Goal: Check status: Check status

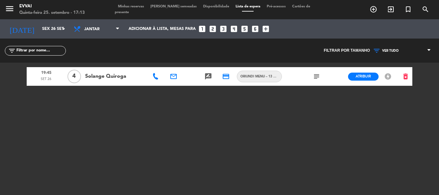
click at [49, 23] on input "Sex 26 set" at bounding box center [66, 28] width 54 height 11
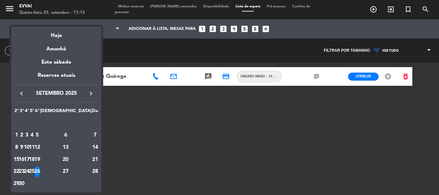
click at [188, 118] on div at bounding box center [219, 97] width 439 height 195
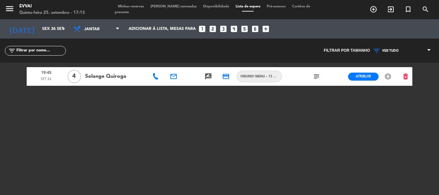
click at [26, 39] on div "filter_list" at bounding box center [109, 51] width 219 height 24
click at [39, 33] on input "Sex 26 set" at bounding box center [66, 28] width 54 height 11
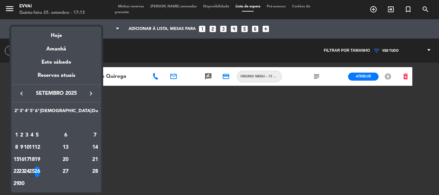
click at [39, 173] on div "26" at bounding box center [37, 171] width 5 height 11
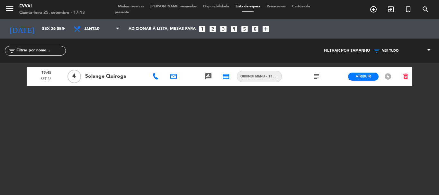
click at [386, 50] on span "VER TUDO" at bounding box center [390, 51] width 16 height 4
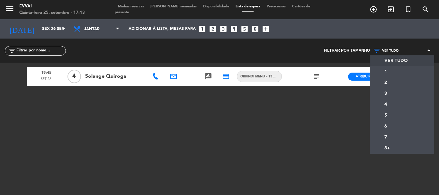
click at [399, 57] on div "VER TUDO 1 2 3 4 5 6 7 8+ VER TUDO VER TUDO 1 2 3 4 5 6 7 8+" at bounding box center [402, 51] width 64 height 24
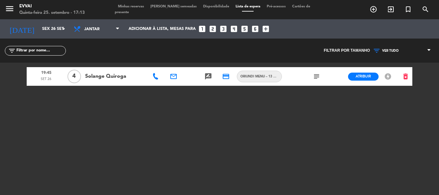
click at [354, 49] on span "Filtrar por tamanho" at bounding box center [346, 51] width 46 height 6
click at [426, 49] on span "VER TUDO" at bounding box center [402, 51] width 64 height 8
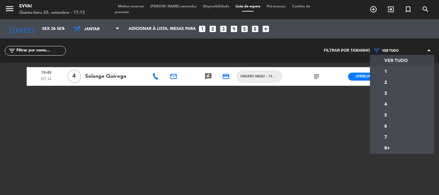
click at [426, 49] on span "VER TUDO" at bounding box center [402, 51] width 64 height 8
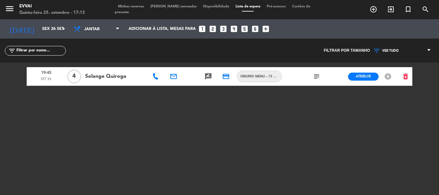
click at [141, 7] on span "Minhas reservas" at bounding box center [131, 7] width 32 height 4
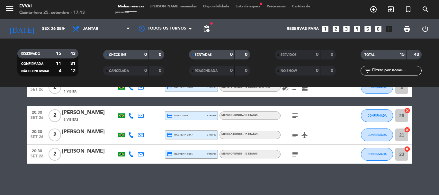
scroll to position [296, 0]
